Goal: Navigation & Orientation: Understand site structure

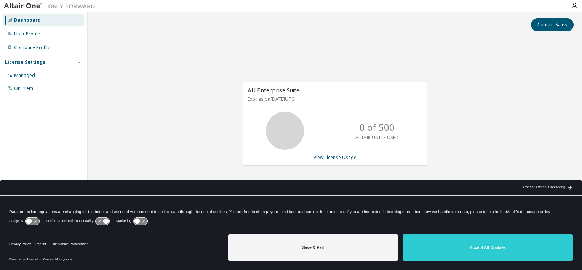
click at [568, 183] on div "arrow_back_black_24dp Continue without accepting arrow_forward_black_24dp" at bounding box center [546, 187] width 69 height 15
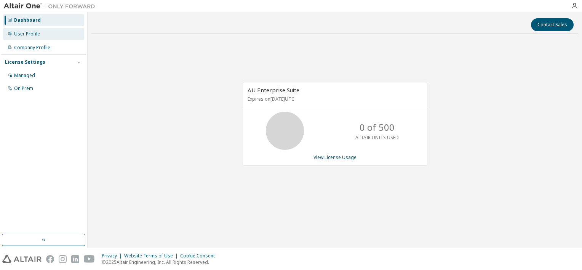
click at [38, 37] on div "User Profile" at bounding box center [27, 34] width 26 height 6
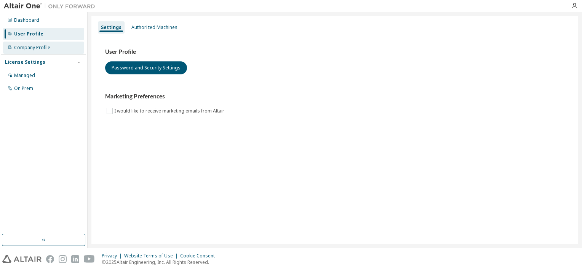
click at [37, 42] on div "Company Profile" at bounding box center [43, 47] width 81 height 12
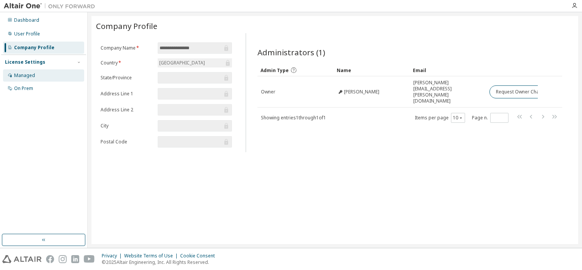
click at [37, 75] on div "Managed" at bounding box center [43, 75] width 81 height 12
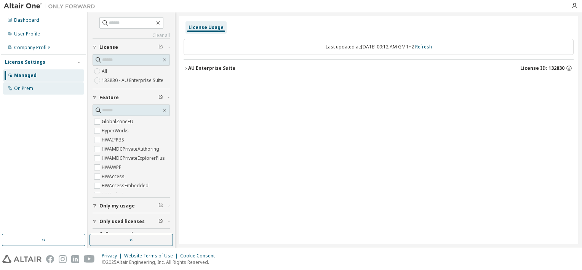
click at [37, 88] on div "On Prem" at bounding box center [43, 88] width 81 height 12
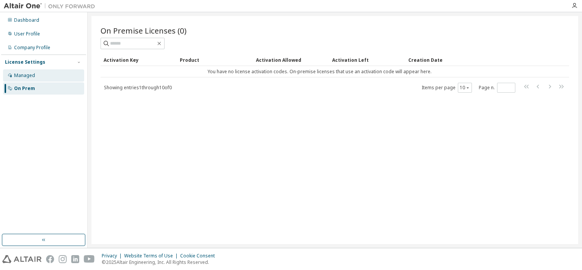
click at [38, 78] on div "Managed" at bounding box center [43, 75] width 81 height 12
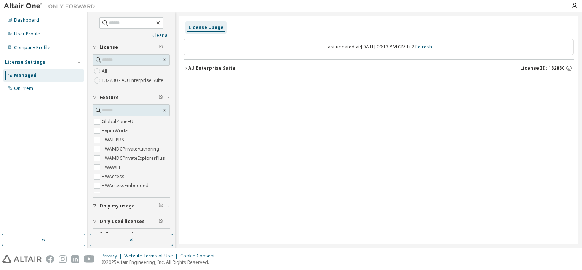
click at [188, 68] on div "AU Enterprise Suite" at bounding box center [211, 68] width 47 height 6
